Goal: Check status: Check status

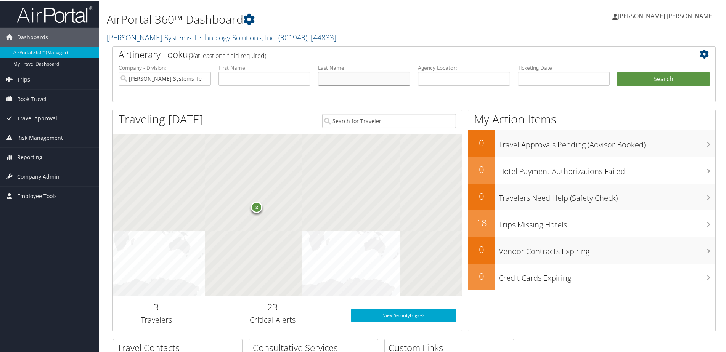
click at [342, 76] on input "text" at bounding box center [364, 78] width 92 height 14
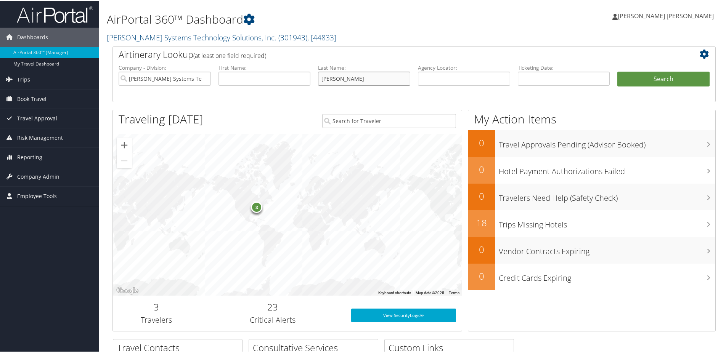
type input "[PERSON_NAME]"
click at [618, 71] on button "Search" at bounding box center [664, 78] width 92 height 15
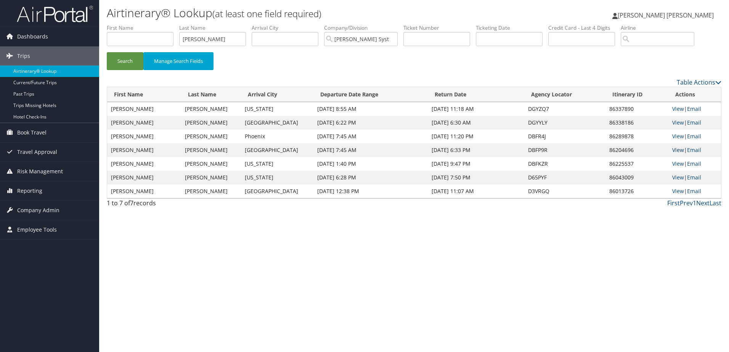
click at [682, 152] on link "View" at bounding box center [679, 149] width 12 height 7
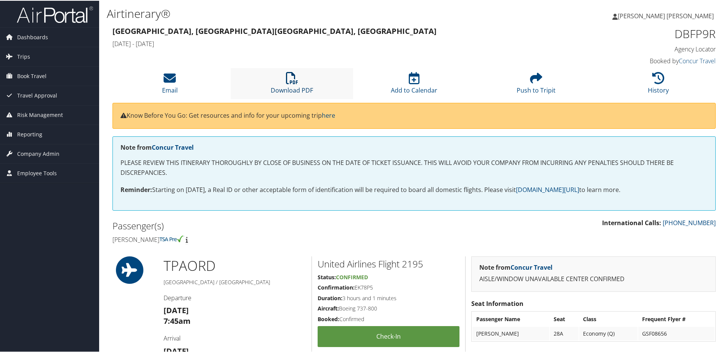
click at [293, 81] on icon at bounding box center [292, 77] width 12 height 12
click at [652, 87] on link "History" at bounding box center [658, 85] width 21 height 18
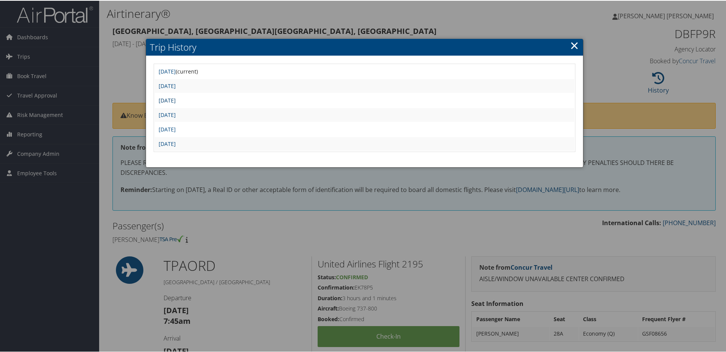
click at [176, 99] on link "Fri Sep 5 19:31:43 MDT 2025" at bounding box center [167, 99] width 17 height 7
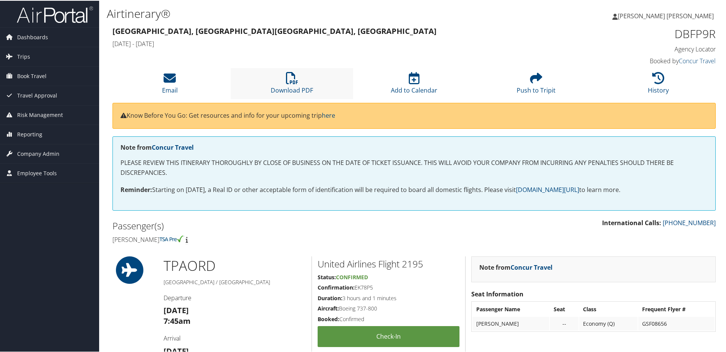
click at [303, 82] on li "Download PDF" at bounding box center [292, 83] width 122 height 31
